Goal: Navigation & Orientation: Find specific page/section

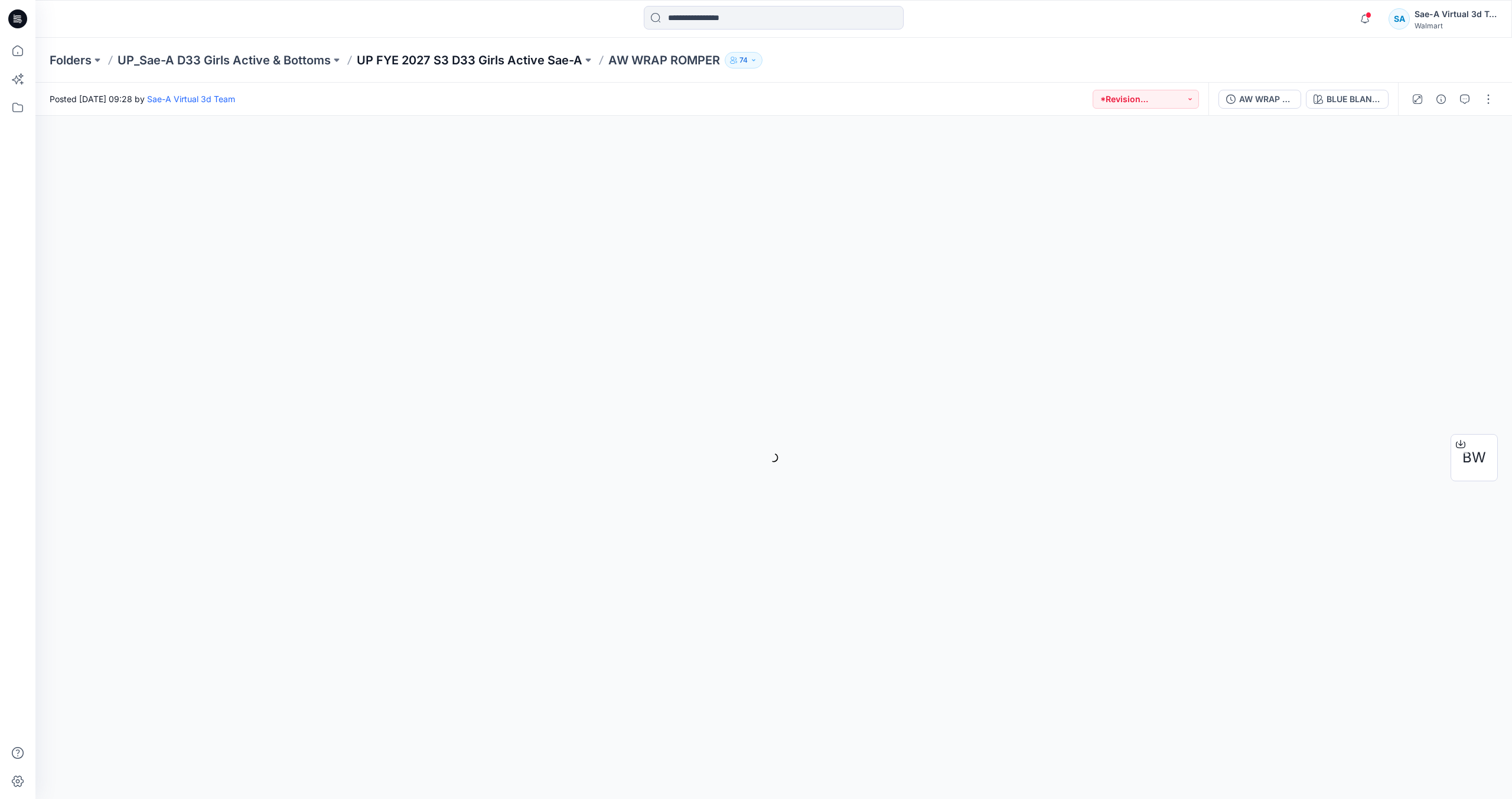
click at [497, 59] on p "UP FYE 2027 S3 D33 Girls Active Sae-A" at bounding box center [470, 61] width 225 height 17
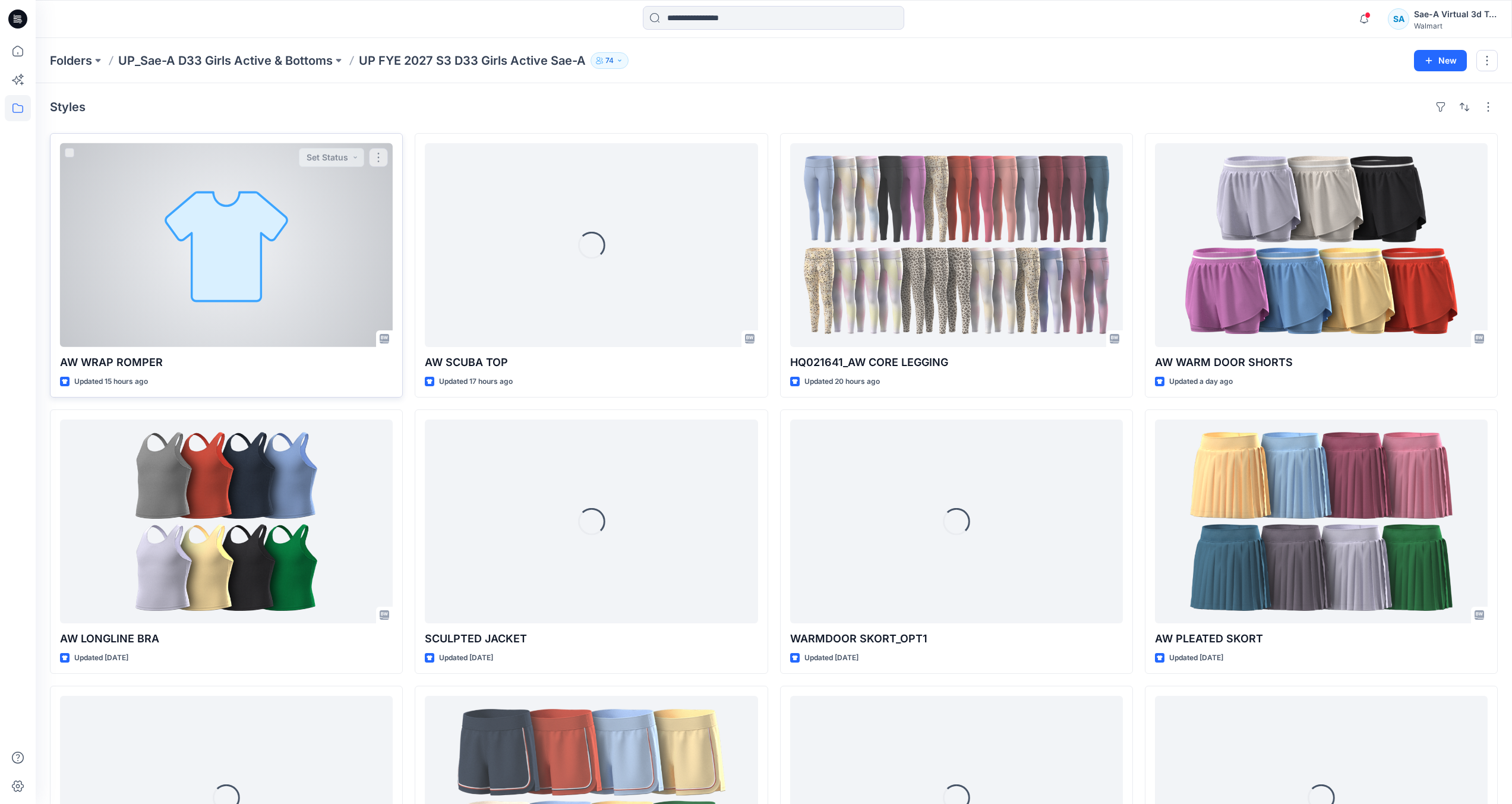
click at [281, 223] on div at bounding box center [226, 245] width 333 height 203
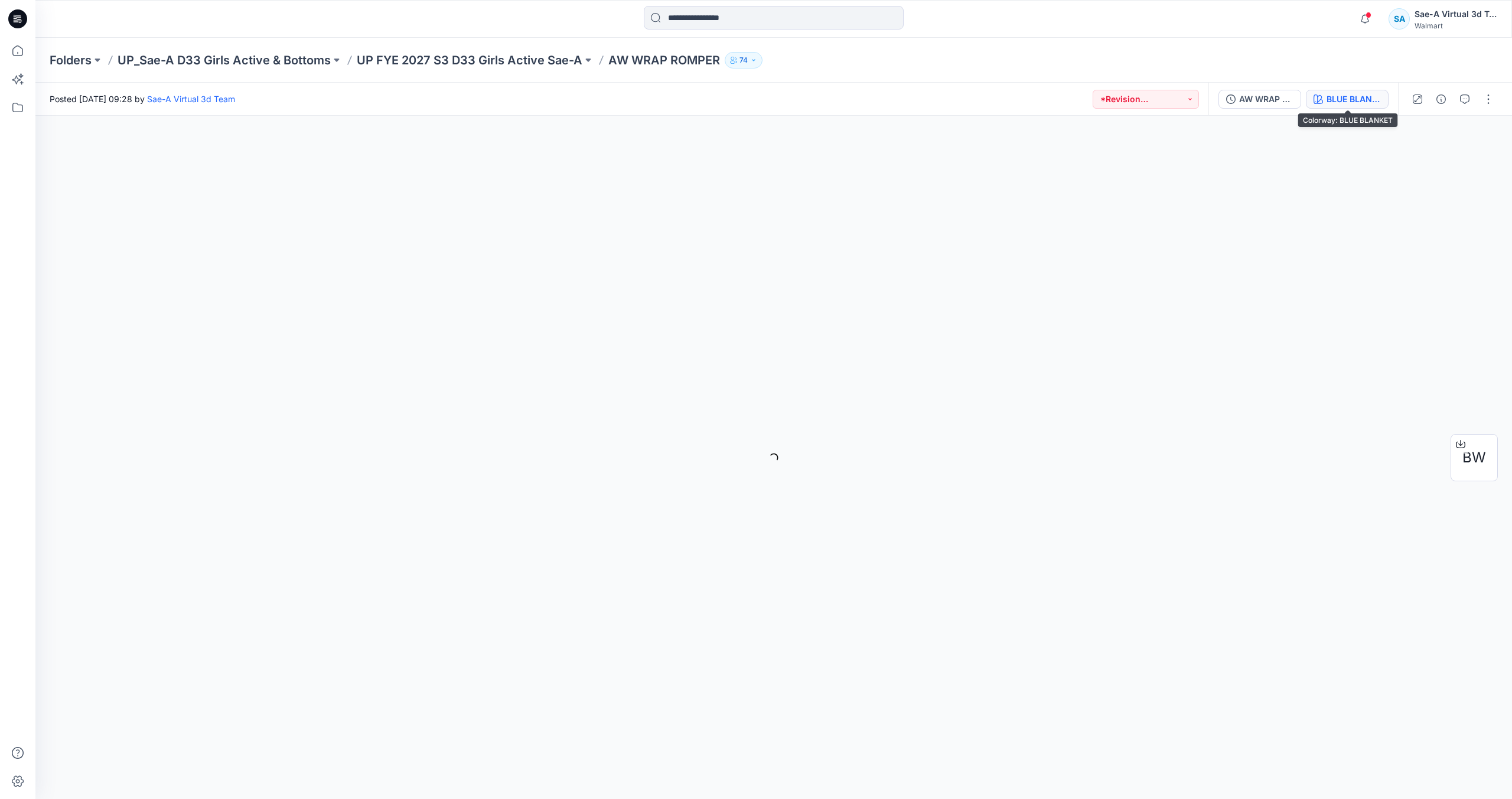
click at [1342, 99] on div "BLUE BLANKET" at bounding box center [1354, 100] width 54 height 13
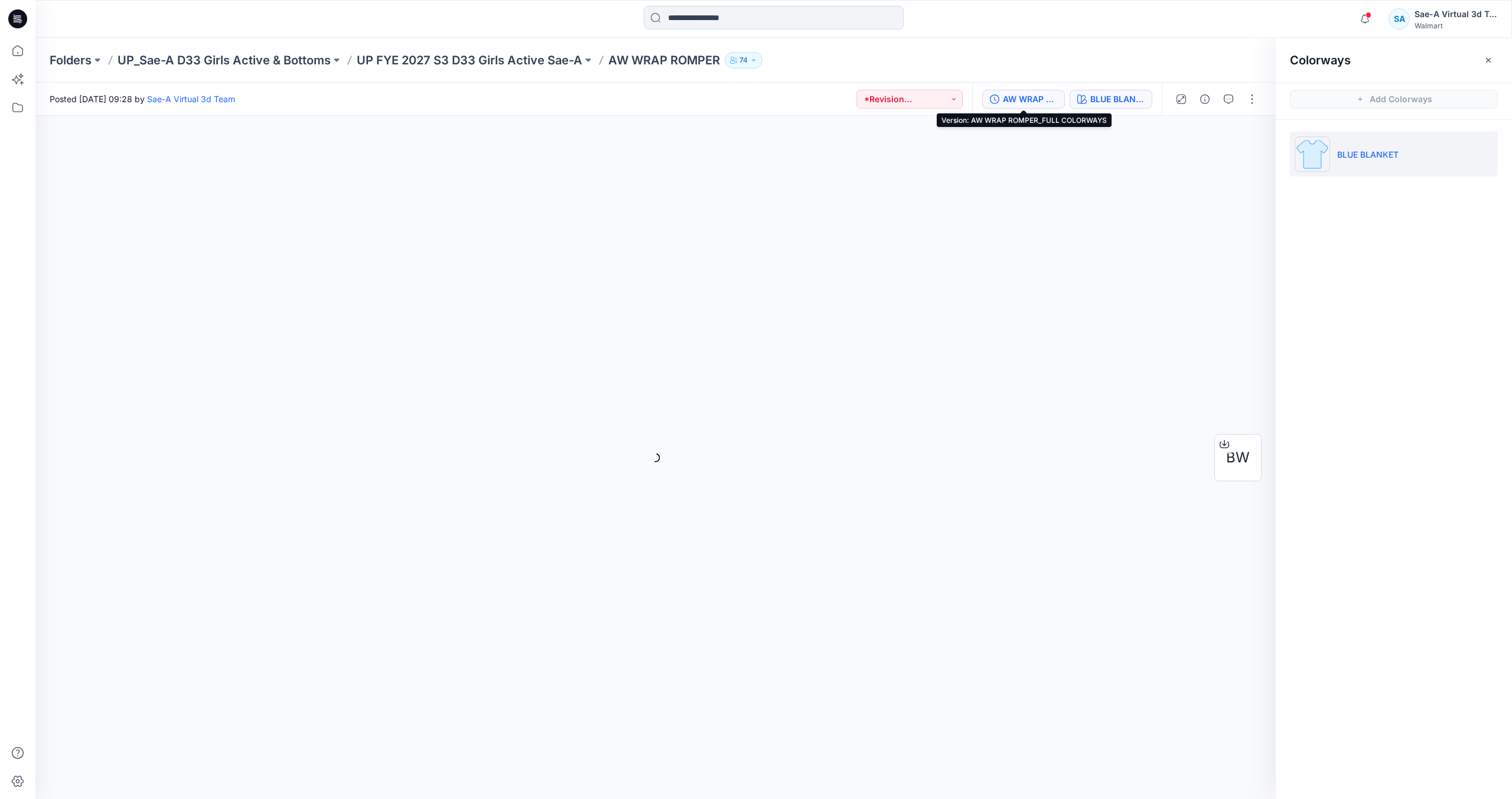
click at [1024, 100] on div "AW WRAP ROMPER_FULL COLORWAYS" at bounding box center [1029, 100] width 54 height 13
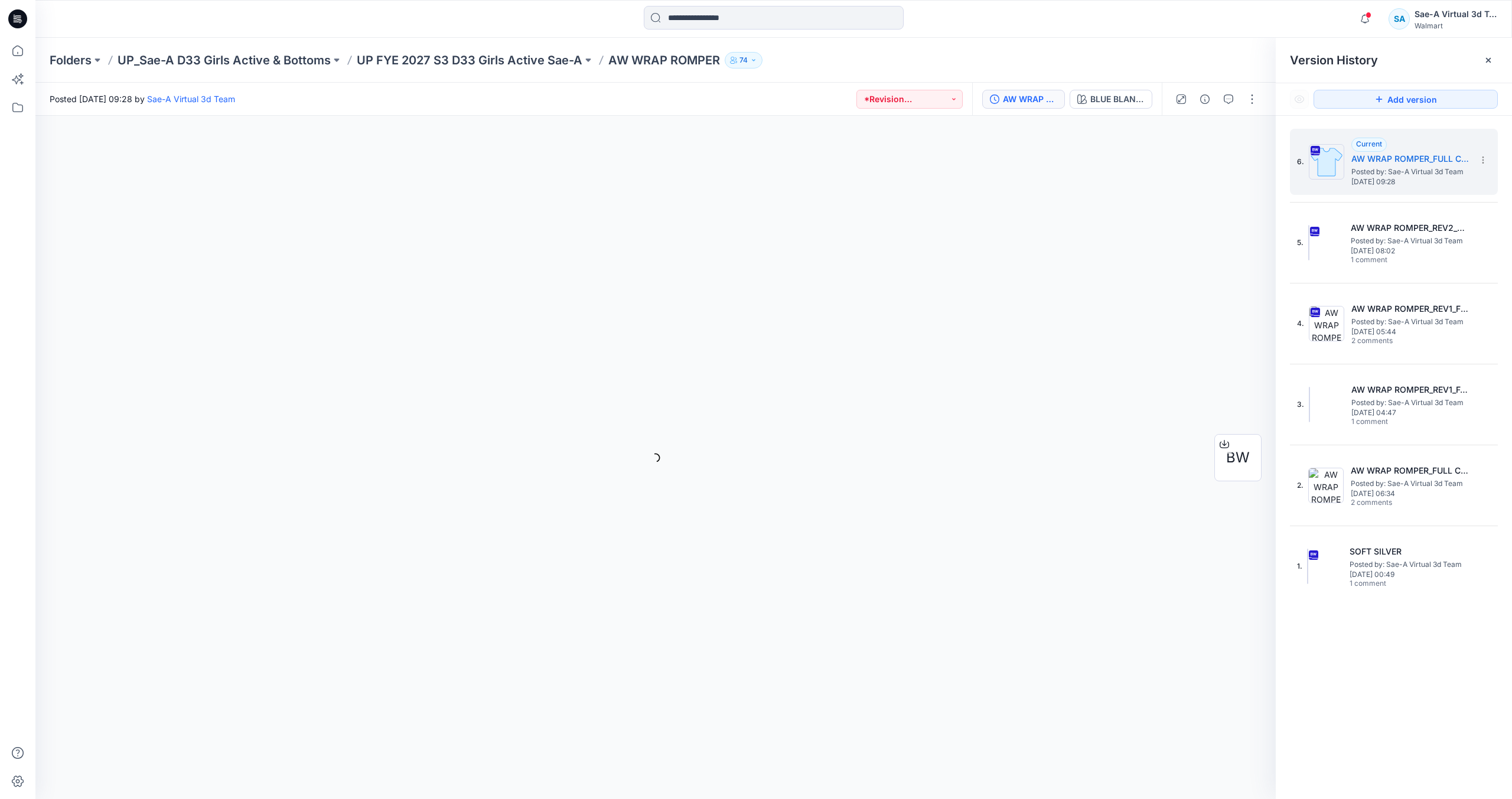
click at [1149, 65] on div "Folders UP_Sae-A D33 Girls Active & Bottoms UP FYE 2027 S3 D33 Girls Active Sae…" at bounding box center [728, 61] width 1356 height 17
click at [22, 20] on icon at bounding box center [18, 19] width 19 height 19
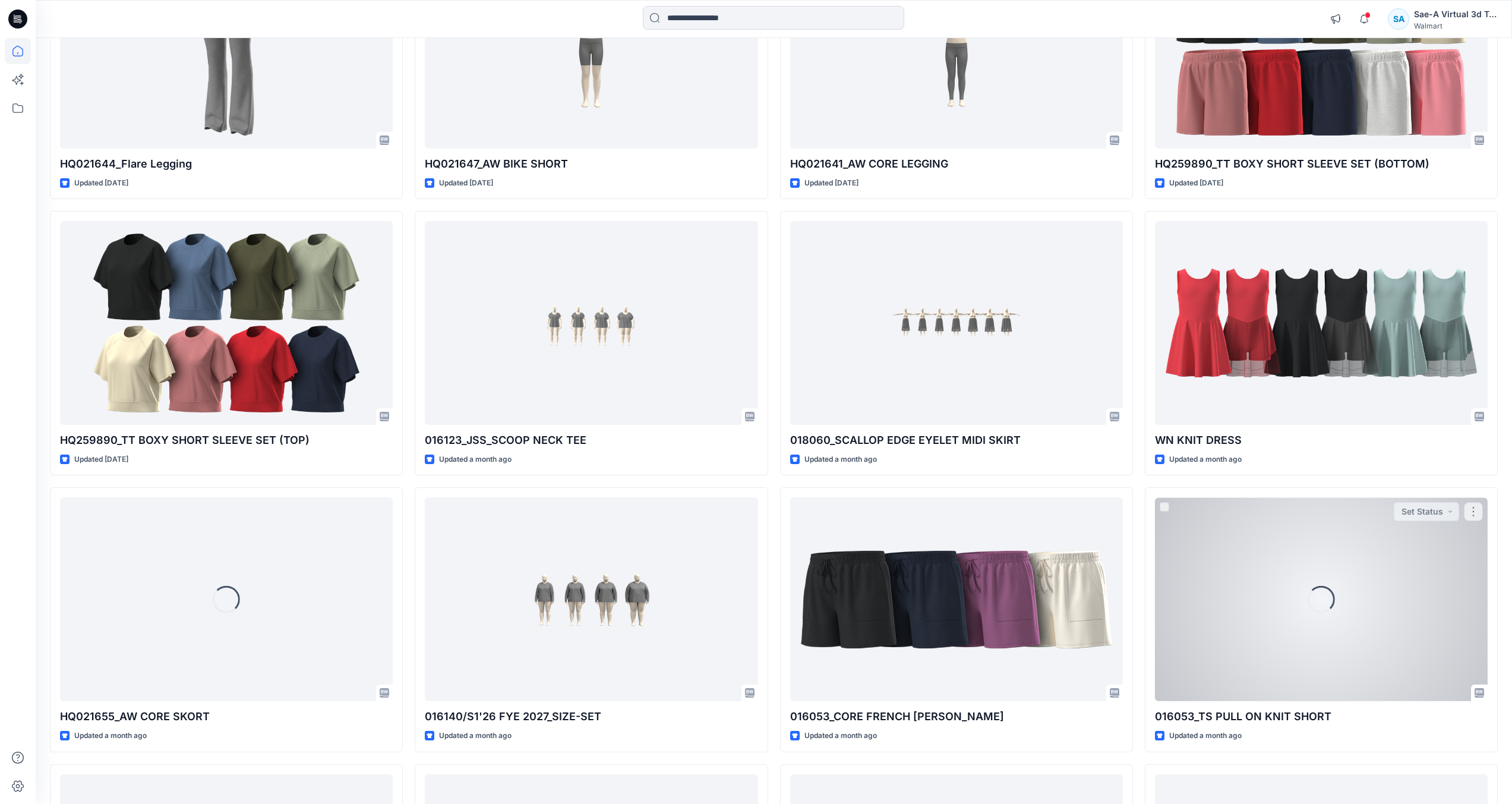
scroll to position [9773, 0]
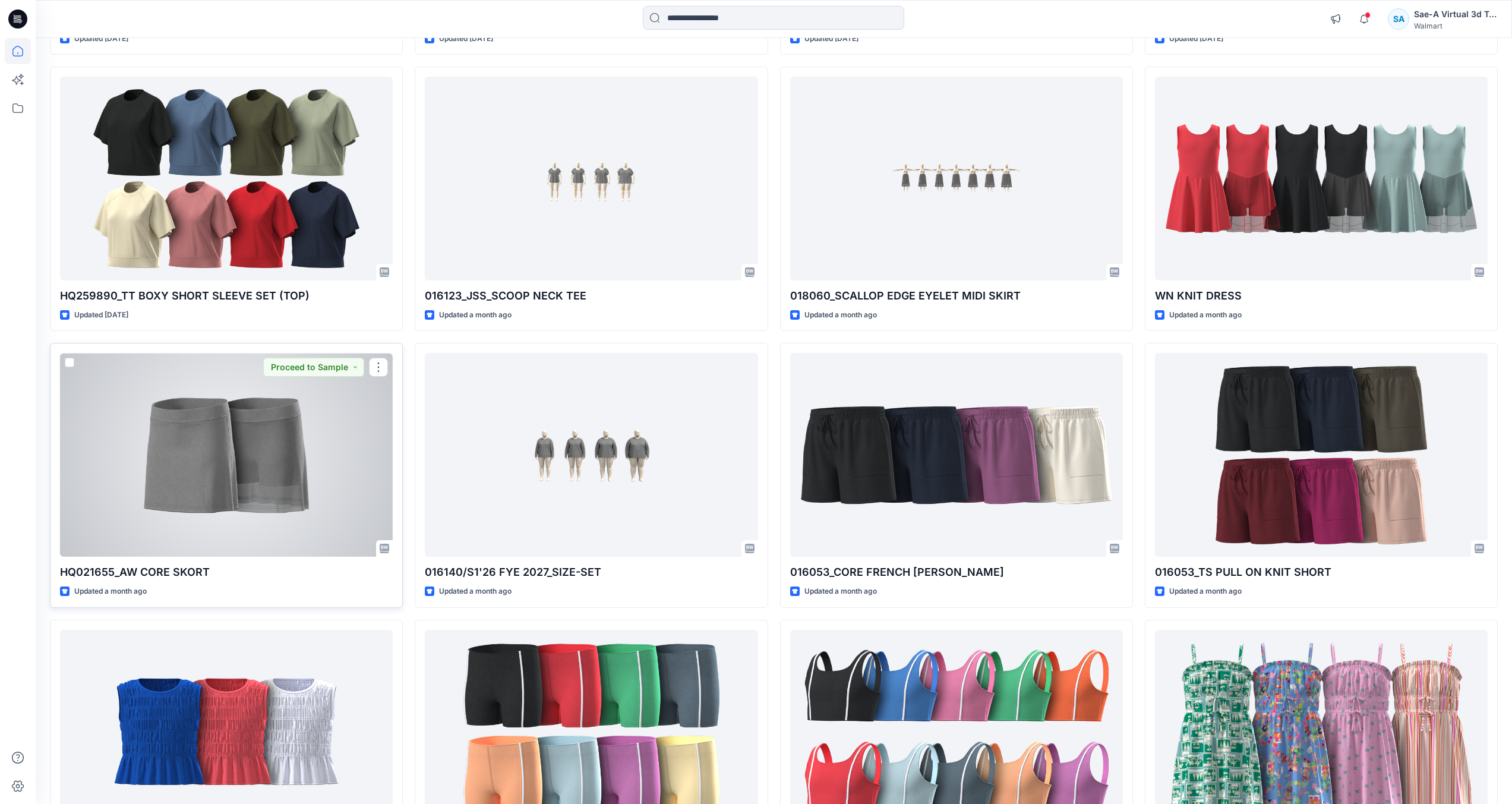
click at [239, 473] on div at bounding box center [226, 454] width 333 height 203
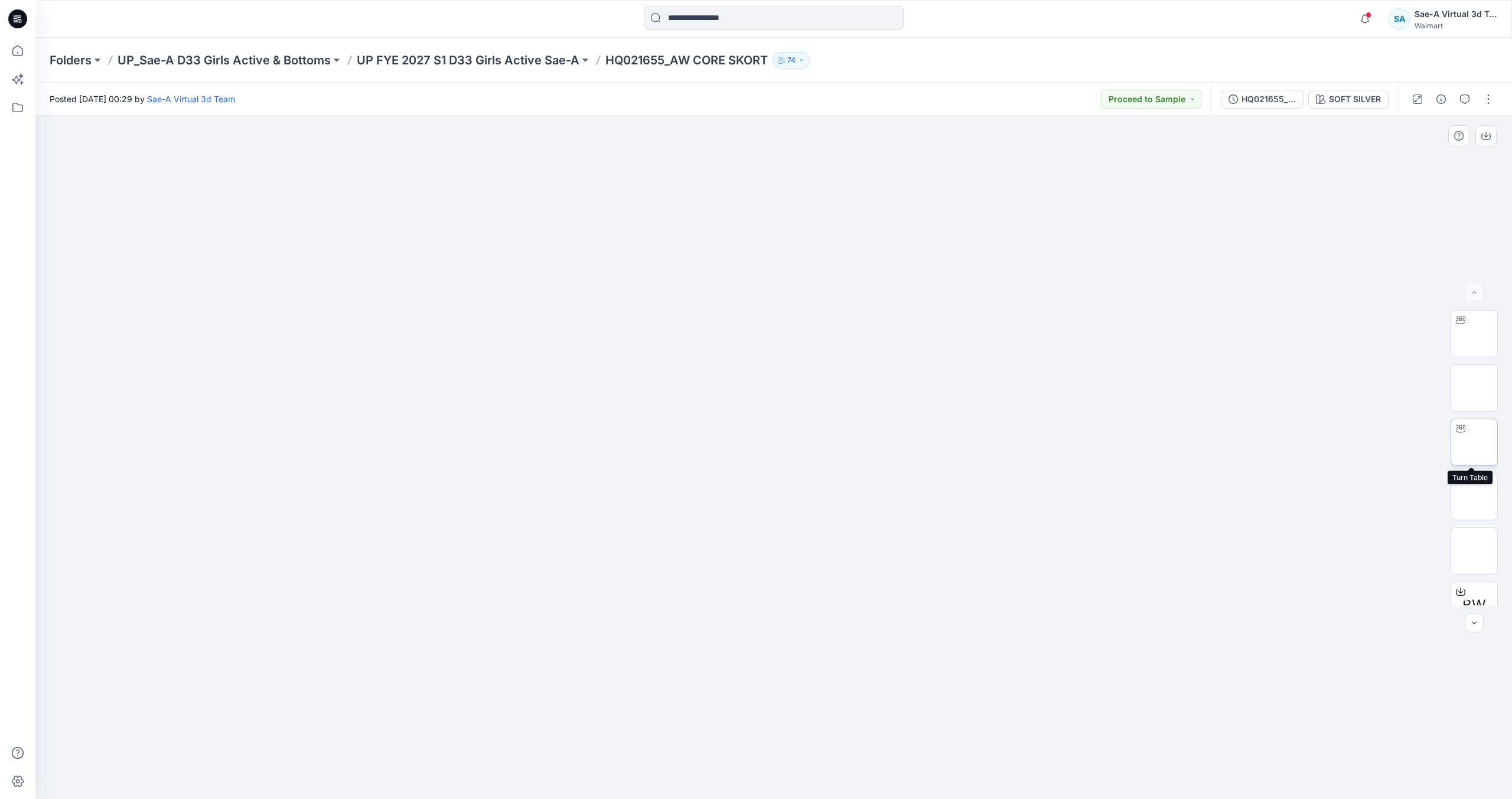
click at [1474, 442] on img at bounding box center [1474, 442] width 0 height 0
click at [522, 62] on p "UP FYE 2027 S1 D33 Girls Active Sae-A" at bounding box center [468, 61] width 223 height 17
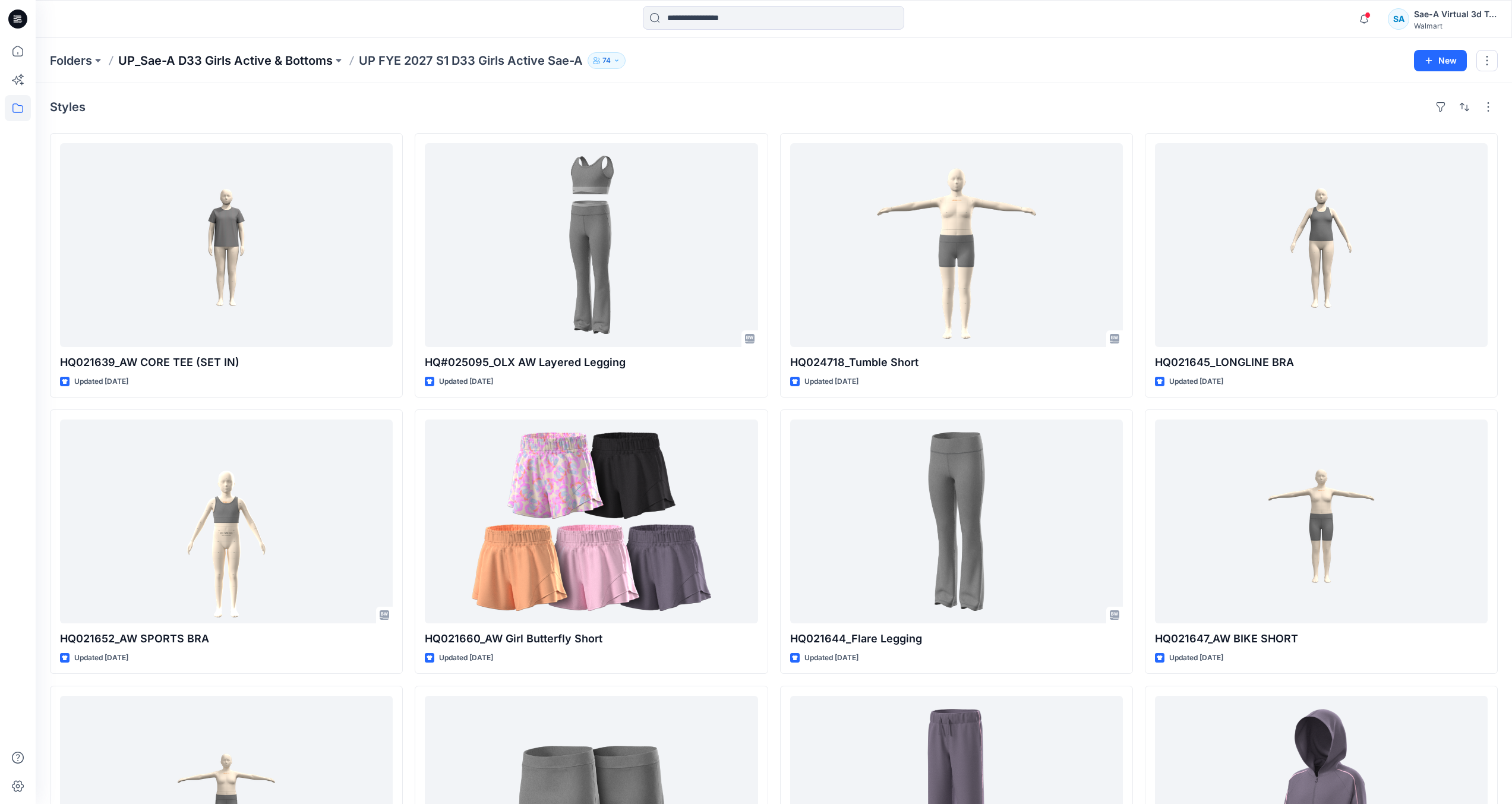
click at [220, 61] on p "UP_Sae-A D33 Girls Active & Bottoms" at bounding box center [225, 61] width 215 height 17
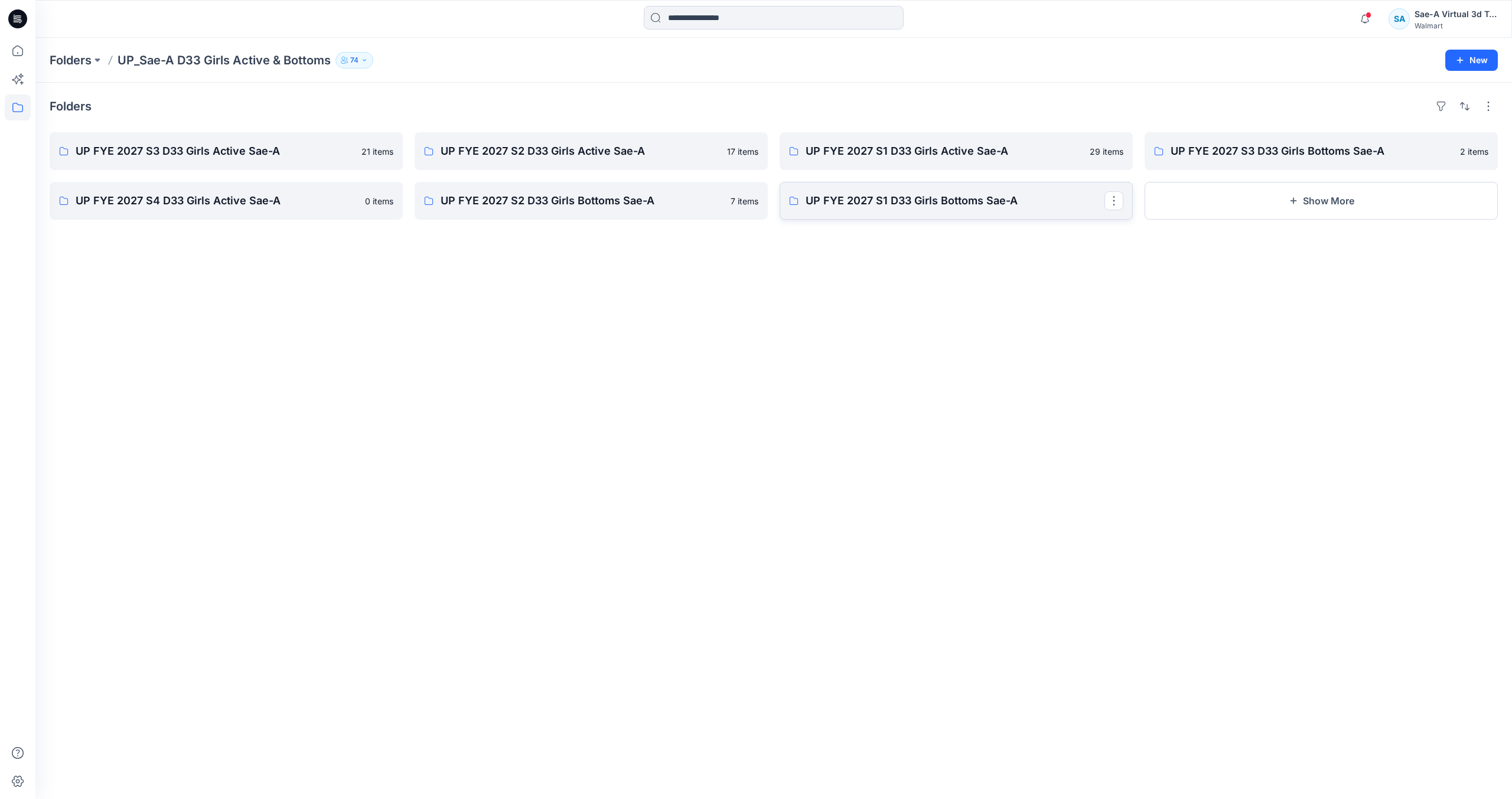
click at [1011, 196] on p "UP FYE 2027 S1 D33 Girls Bottoms Sae-A" at bounding box center [955, 201] width 299 height 17
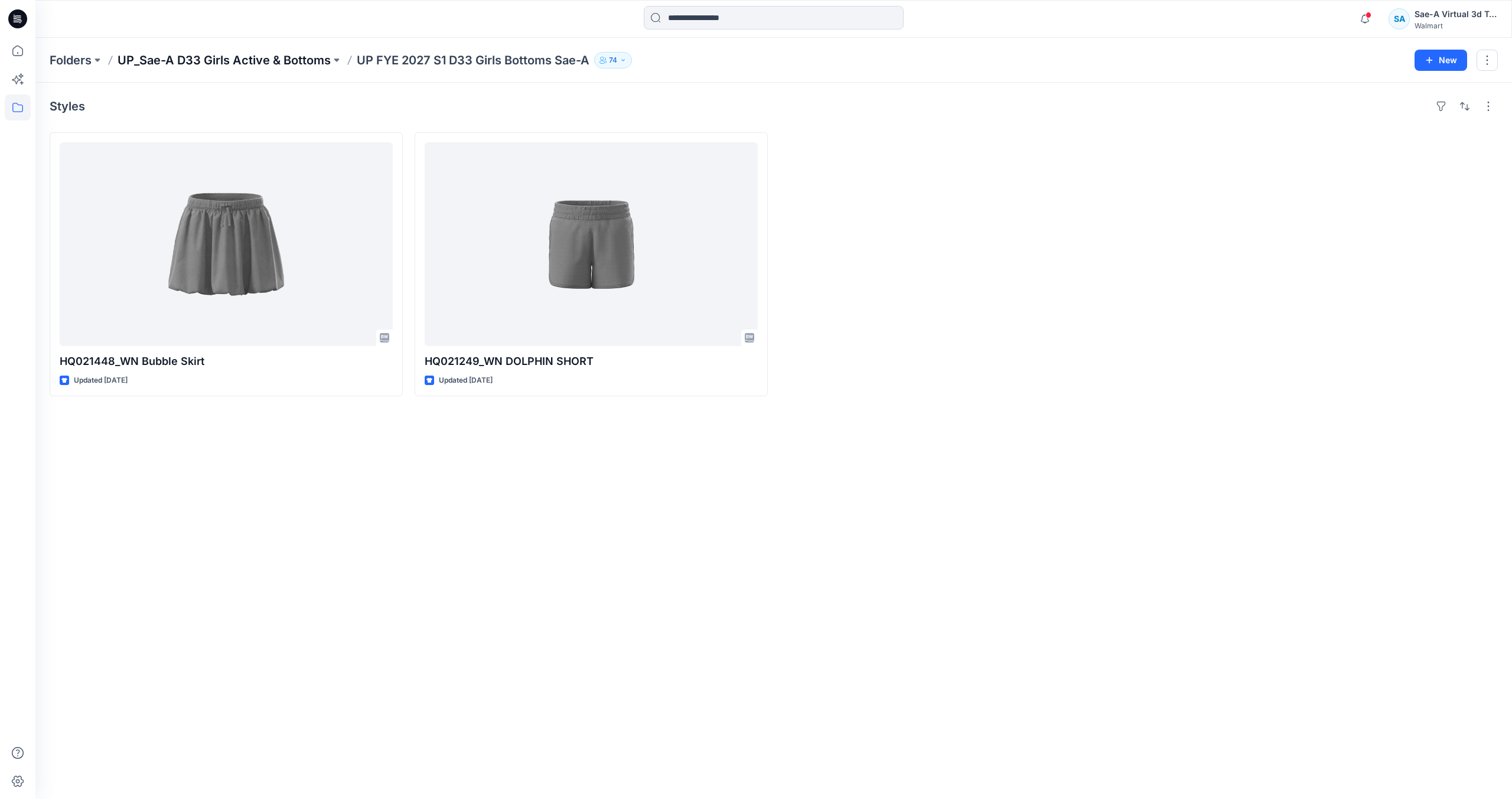
click at [309, 62] on p "UP_Sae-A D33 Girls Active & Bottoms" at bounding box center [224, 61] width 213 height 17
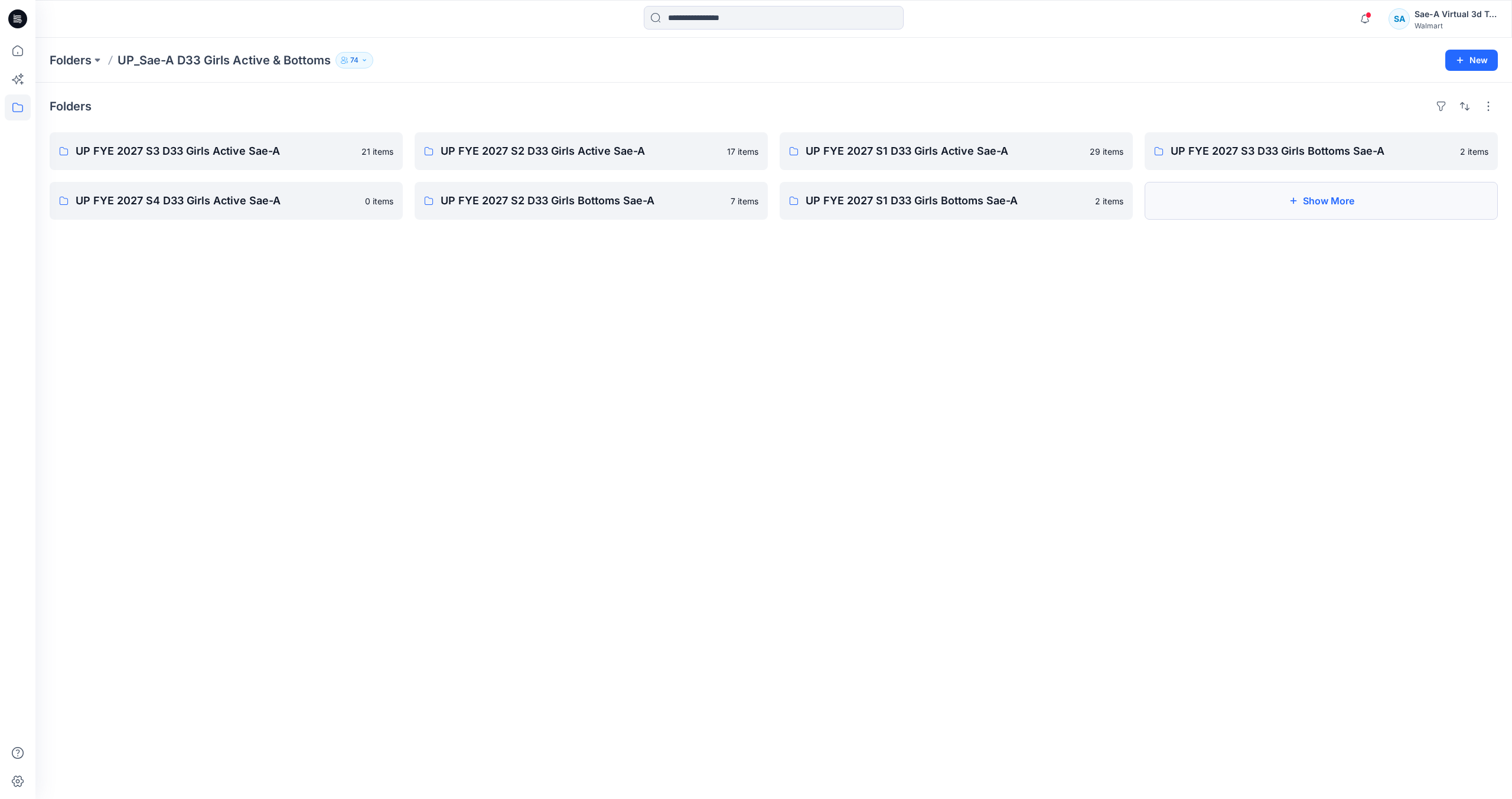
click at [1258, 209] on button "Show More" at bounding box center [1321, 200] width 353 height 38
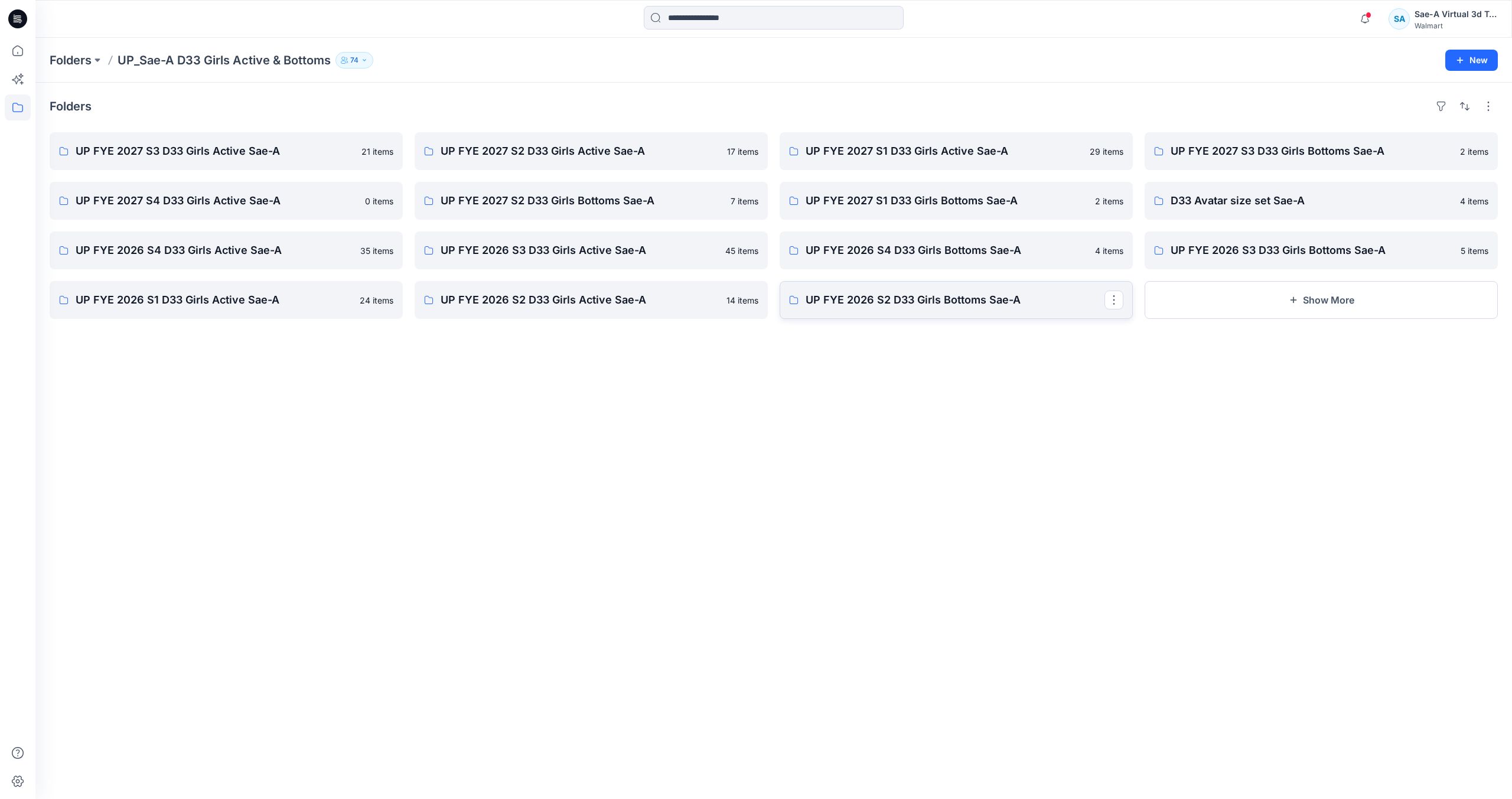
click at [901, 303] on p "UP FYE 2026 S2 D33 Girls Bottoms Sae-A" at bounding box center [955, 300] width 299 height 17
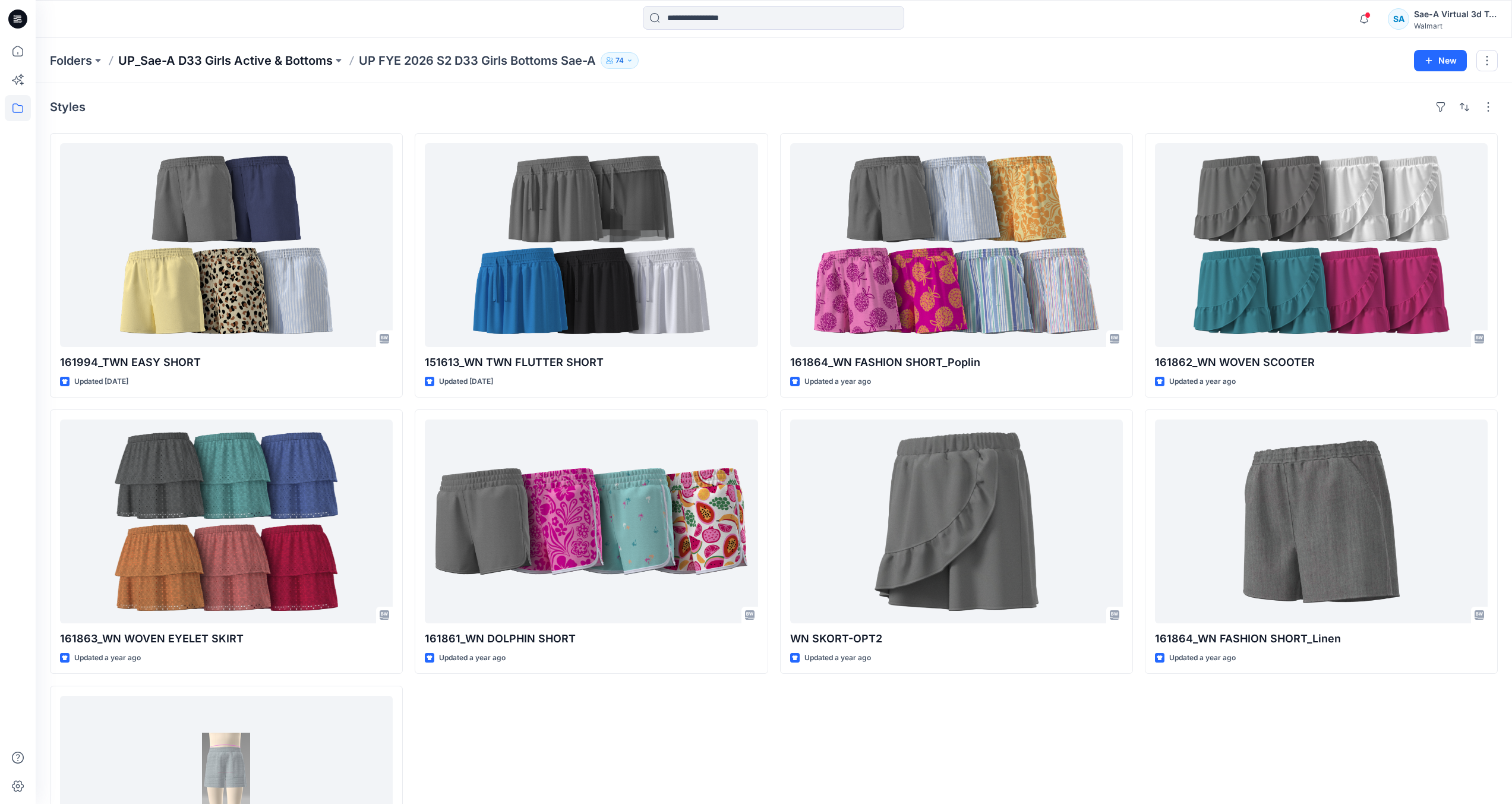
click at [322, 55] on p "UP_Sae-A D33 Girls Active & Bottoms" at bounding box center [225, 61] width 215 height 17
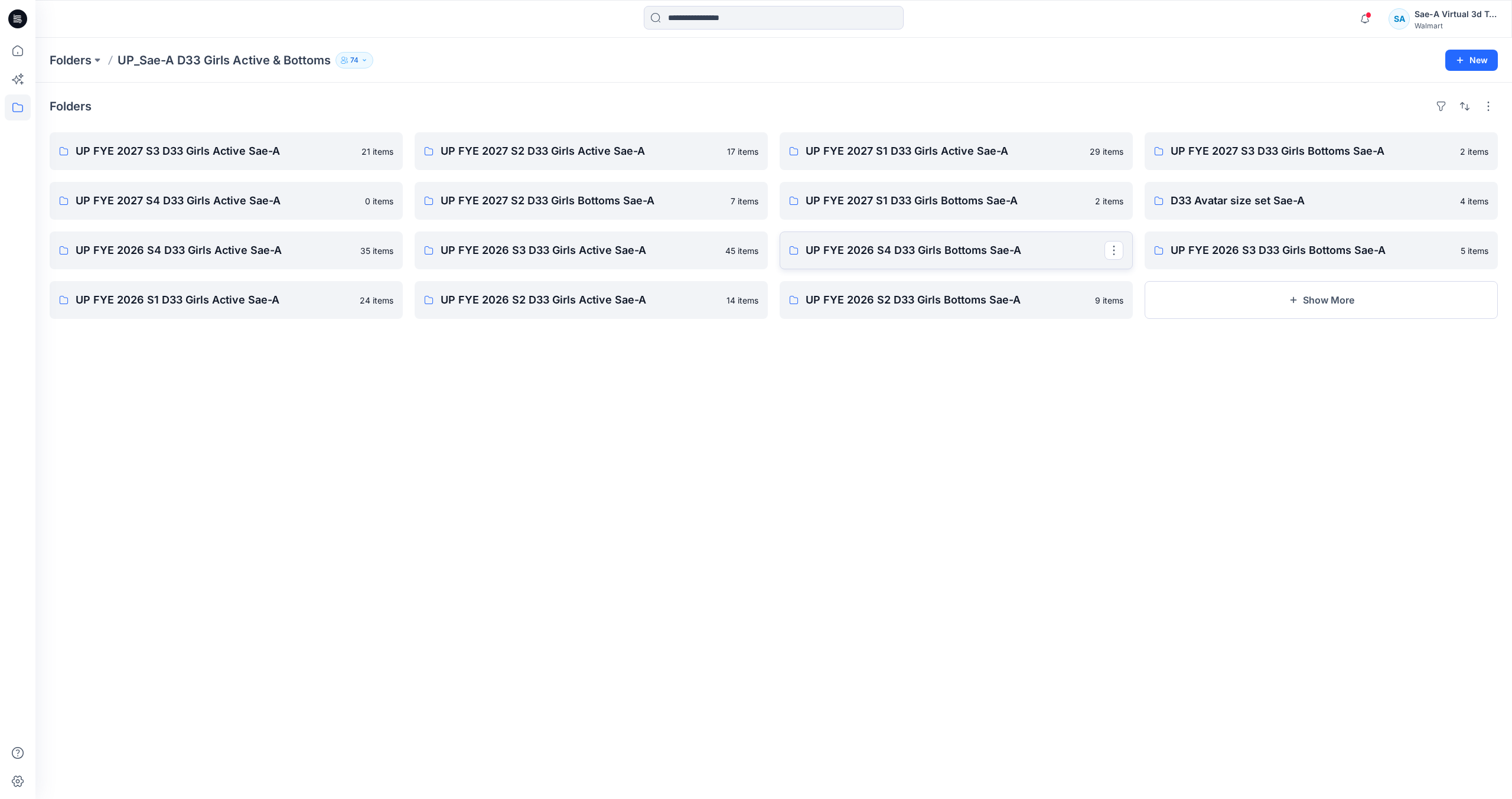
click at [966, 244] on p "UP FYE 2026 S4 D33 Girls Bottoms Sae-A" at bounding box center [955, 251] width 299 height 17
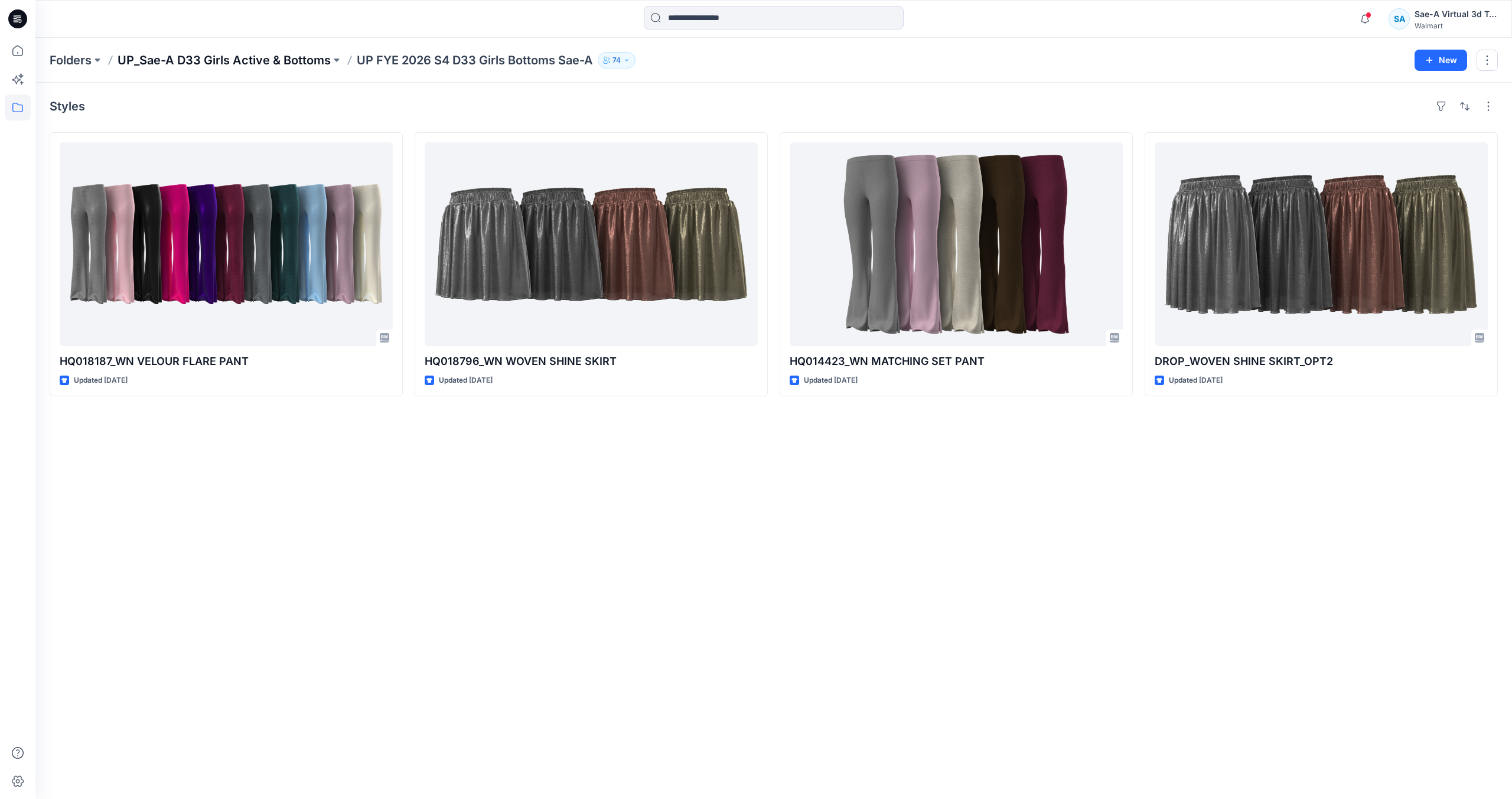
click at [319, 63] on p "UP_Sae-A D33 Girls Active & Bottoms" at bounding box center [224, 61] width 213 height 17
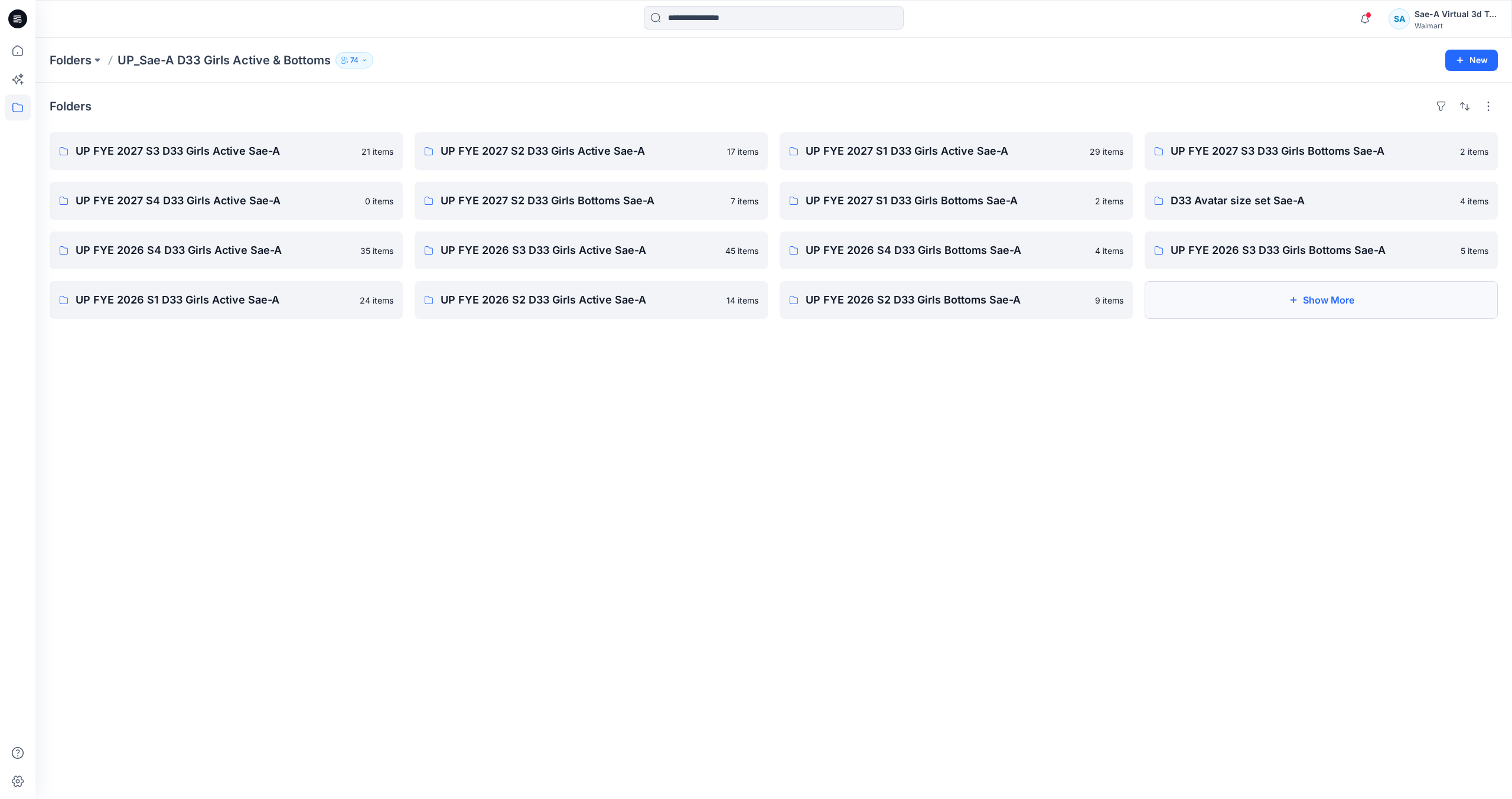
click at [1231, 303] on button "Show More" at bounding box center [1321, 300] width 353 height 38
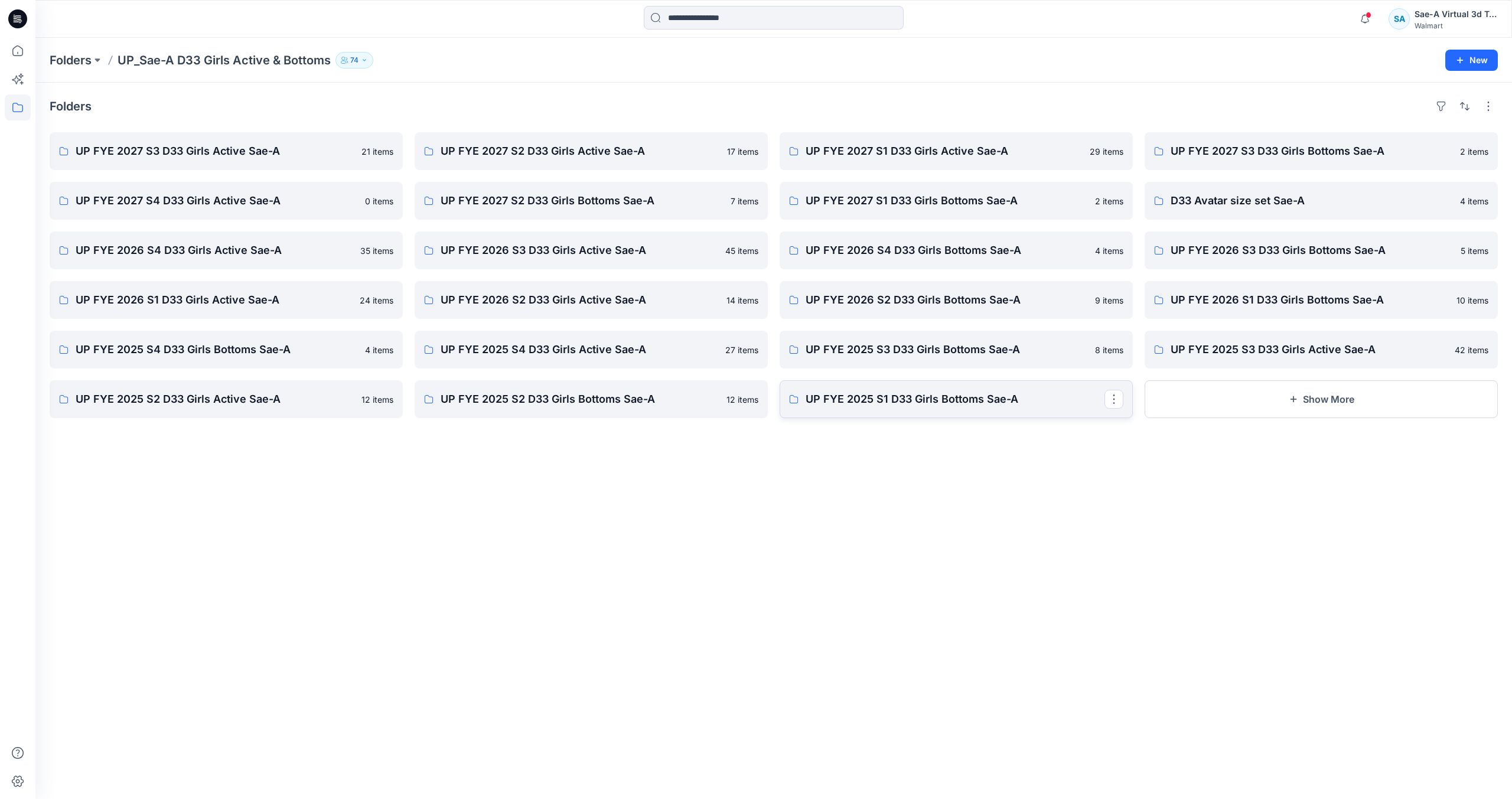
click at [970, 410] on link "UP FYE 2025 S1 D33 Girls Bottoms Sae-A" at bounding box center [956, 399] width 353 height 38
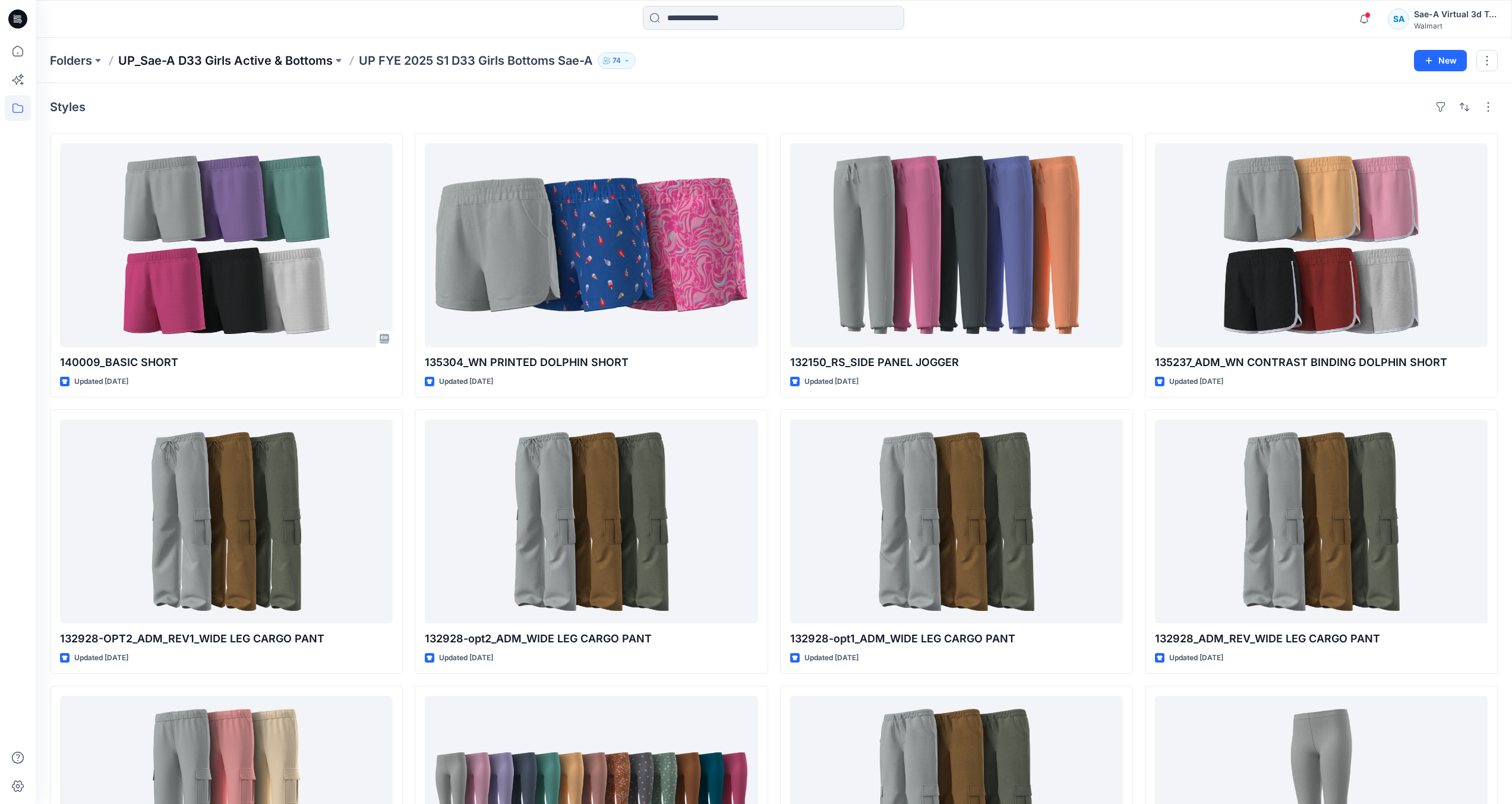
click at [314, 66] on p "UP_Sae-A D33 Girls Active & Bottoms" at bounding box center [225, 61] width 215 height 17
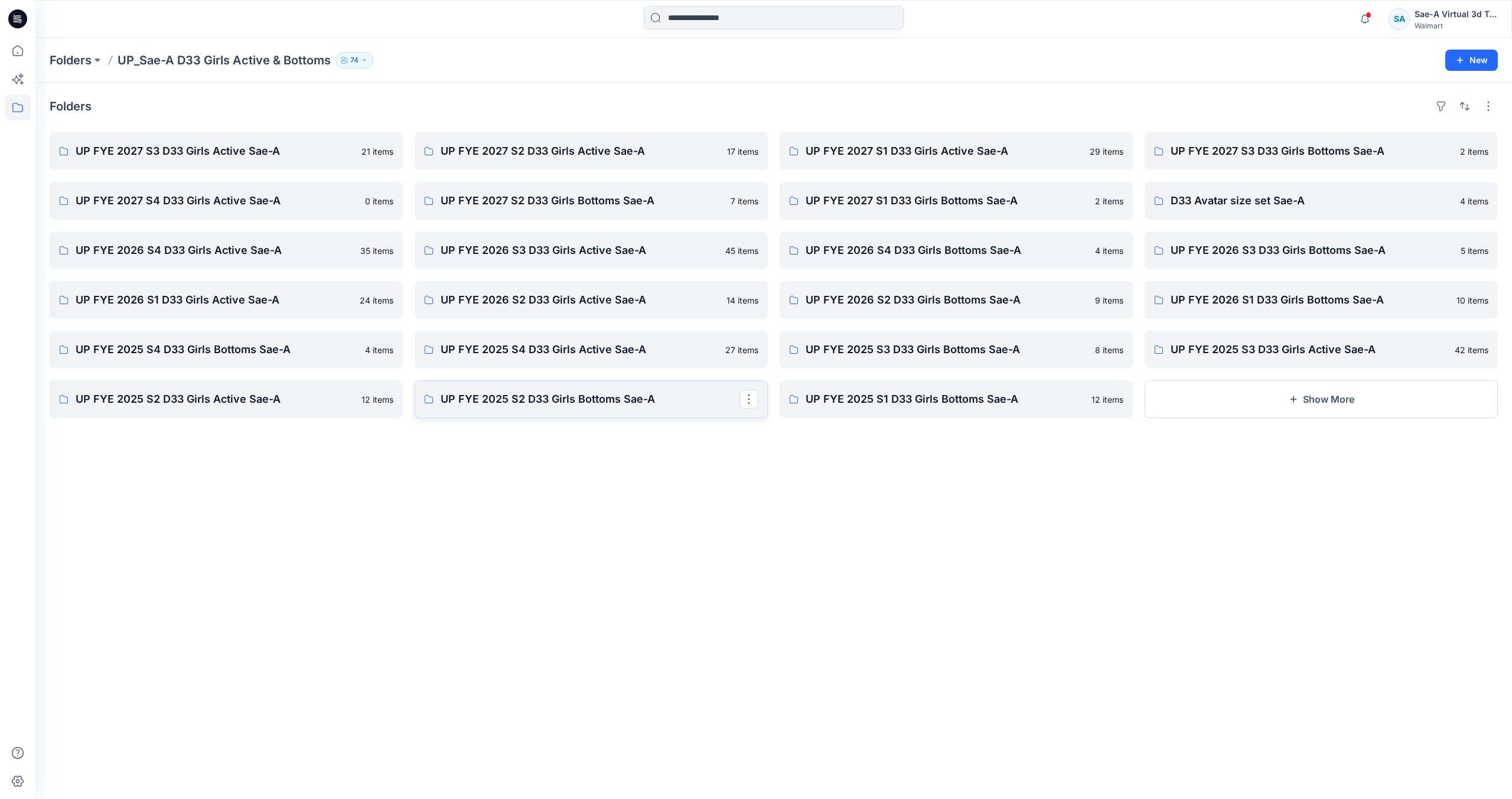
click at [564, 411] on link "UP FYE 2025 S2 D33 Girls Bottoms Sae-A" at bounding box center [591, 399] width 353 height 38
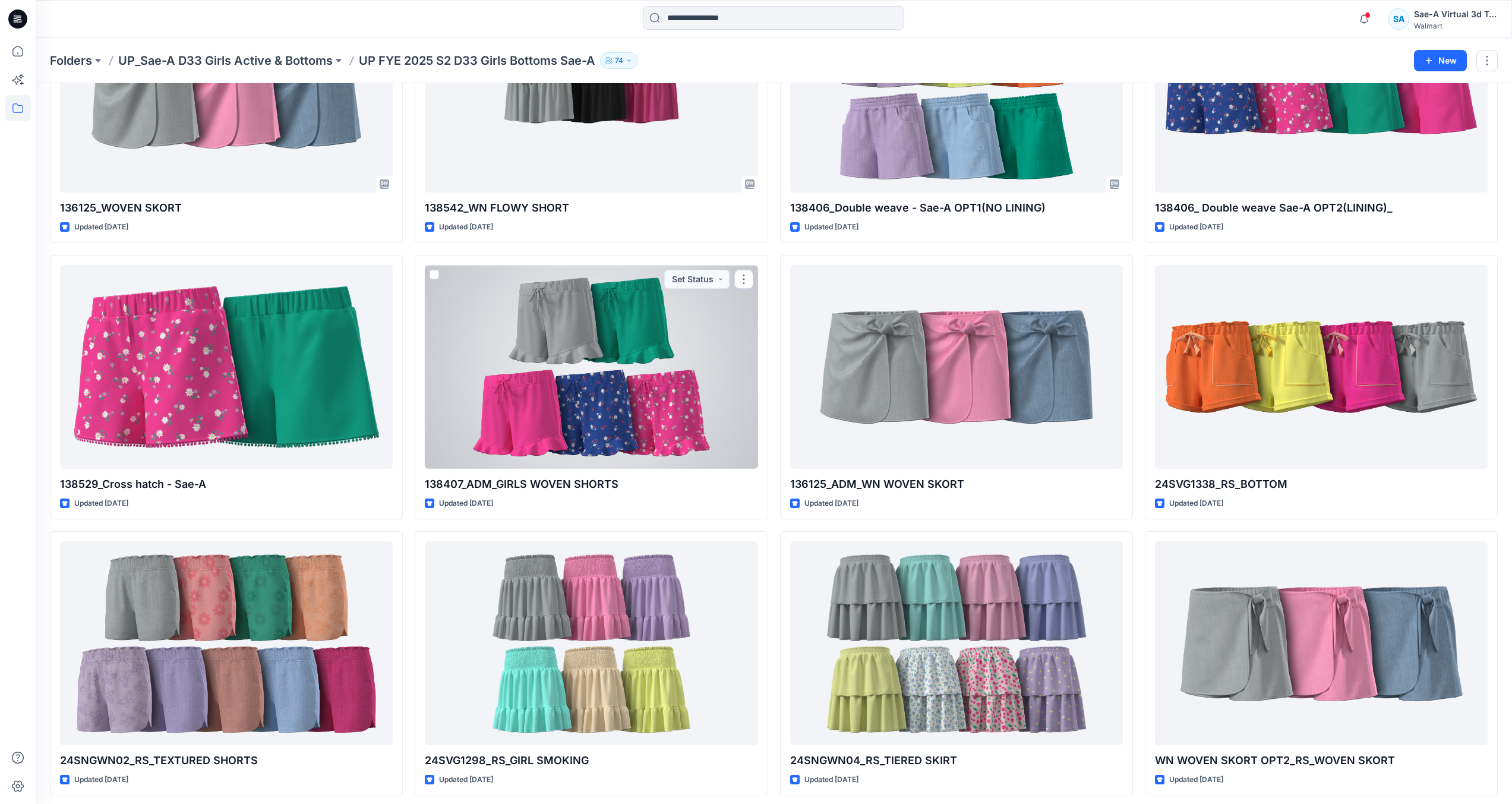
scroll to position [161, 0]
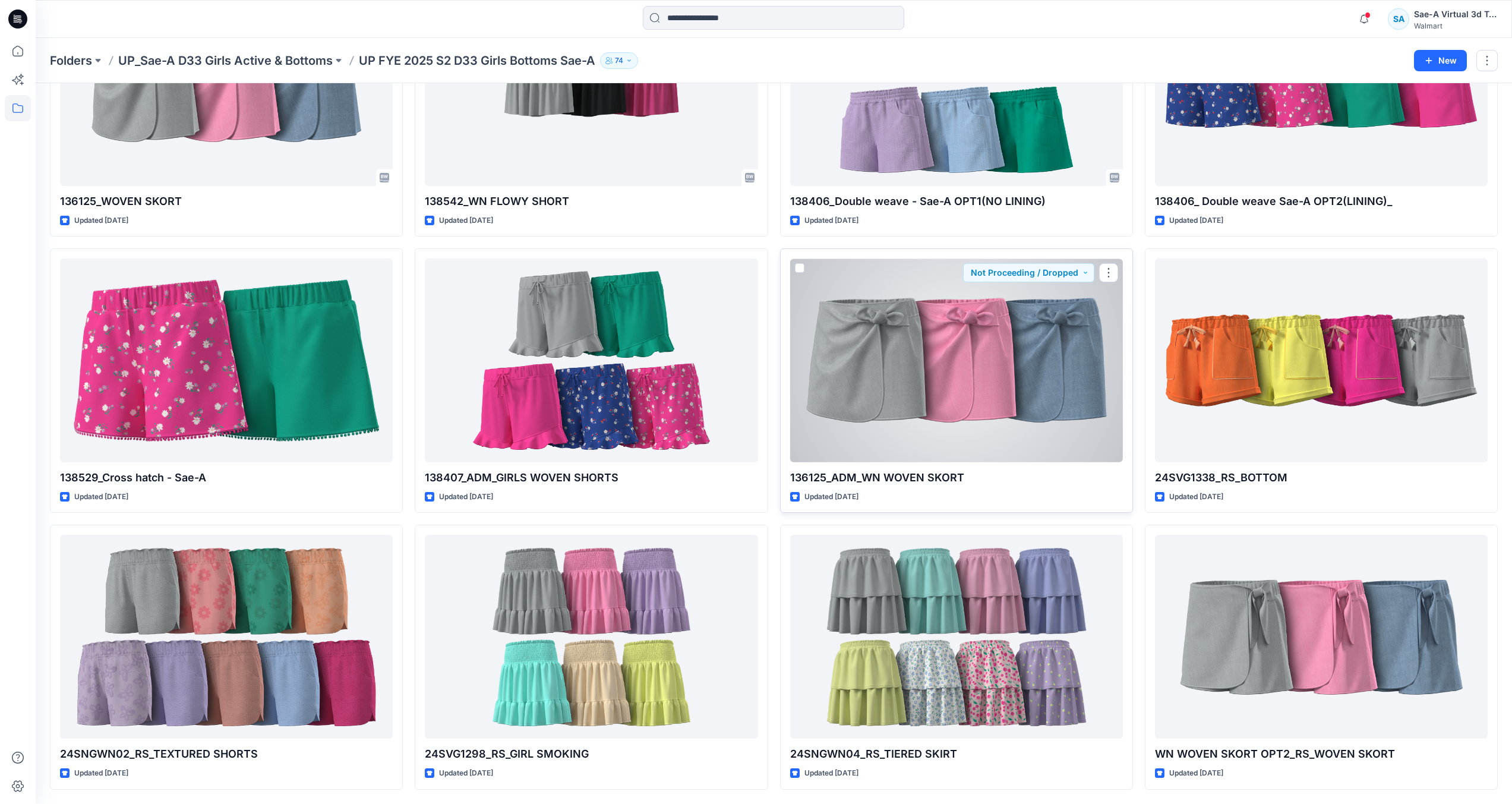
click at [999, 422] on div at bounding box center [956, 360] width 333 height 203
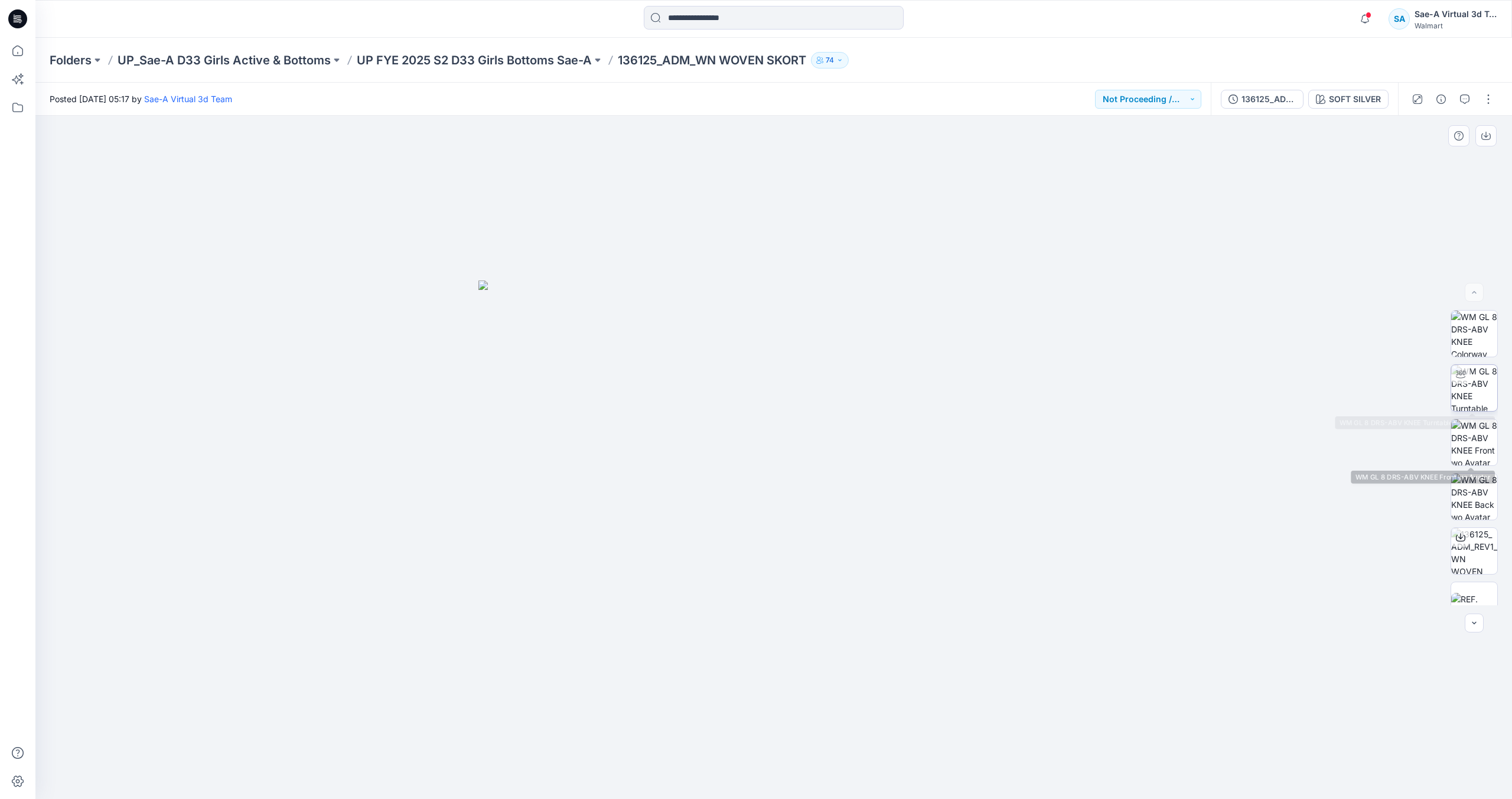
click at [1480, 394] on img at bounding box center [1474, 387] width 46 height 46
